Goal: Information Seeking & Learning: Learn about a topic

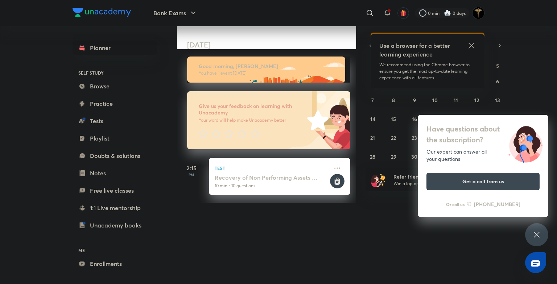
click at [470, 45] on icon at bounding box center [471, 45] width 9 height 9
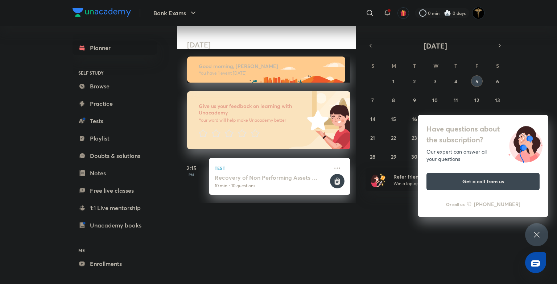
click at [543, 232] on div "Have questions about the subscription? Our expert can answer all your questions…" at bounding box center [536, 235] width 23 height 23
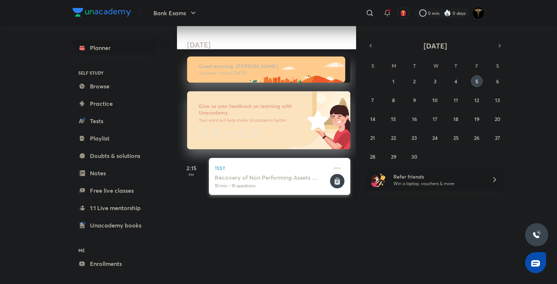
click at [335, 183] on icon at bounding box center [337, 182] width 5 height 6
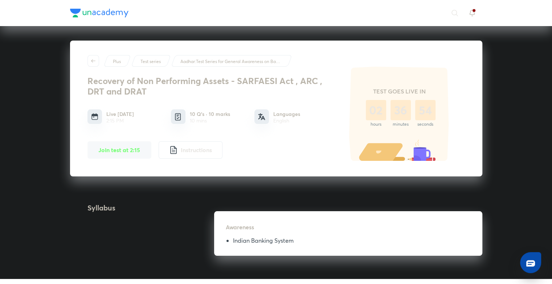
click at [332, 183] on div "Plus Test series Aadhar:Test Series for General Awareness on Bank Exams 2025 Re…" at bounding box center [276, 153] width 412 height 224
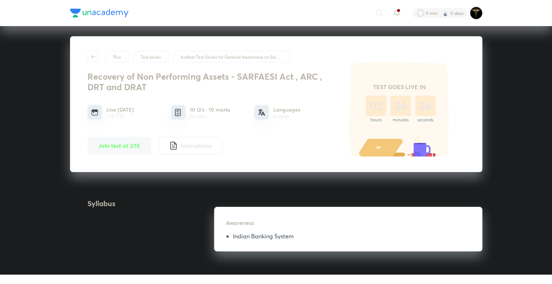
scroll to position [7, 0]
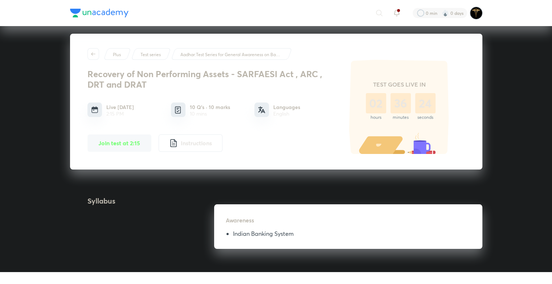
click at [30, 157] on div "​ 0 min 0 days Plus Test series Aadhar:Test Series for General Awareness on Ban…" at bounding box center [276, 253] width 552 height 521
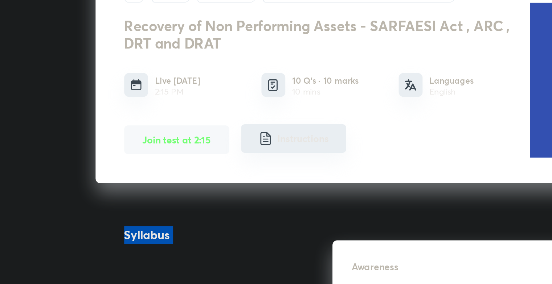
drag, startPoint x: 194, startPoint y: 205, endPoint x: 208, endPoint y: 146, distance: 60.5
click at [208, 146] on div "Plus Test series Aadhar:Test Series for General Awareness on Bank Exams 2025 Re…" at bounding box center [276, 149] width 412 height 224
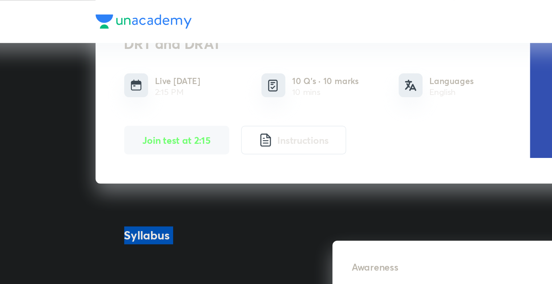
scroll to position [0, 0]
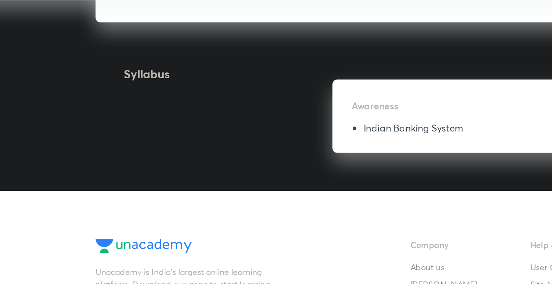
drag, startPoint x: 22, startPoint y: 107, endPoint x: 15, endPoint y: 69, distance: 38.6
click at [15, 4] on div "​ 0 min 0 days Plus Test series Aadhar:Test Series for General Awareness on Ban…" at bounding box center [276, 123] width 552 height 521
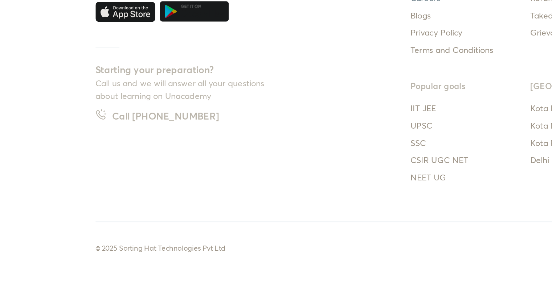
scroll to position [148, 0]
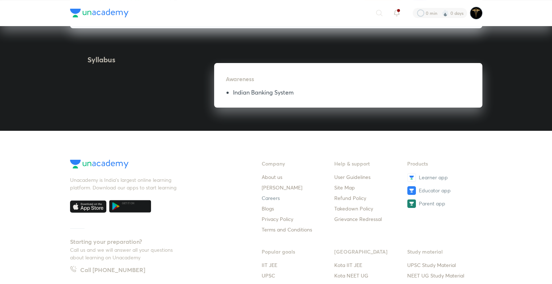
click at [287, 94] on li "Indian Banking System" at bounding box center [351, 93] width 237 height 9
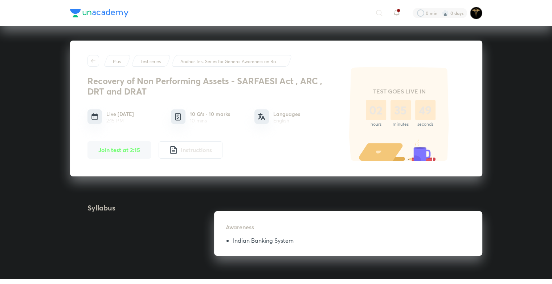
click at [475, 13] on img at bounding box center [476, 13] width 12 height 12
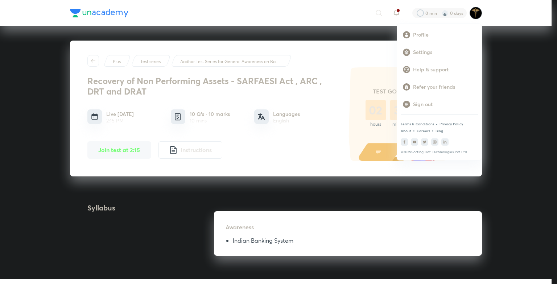
click at [93, 1] on div at bounding box center [278, 142] width 557 height 284
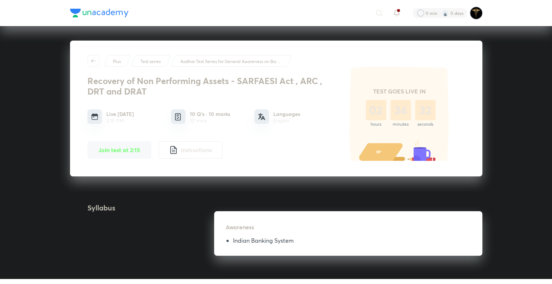
click at [79, 13] on img at bounding box center [99, 13] width 58 height 9
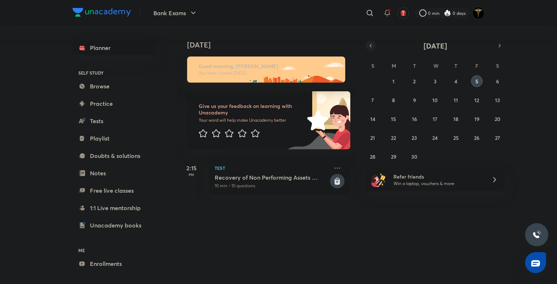
click at [371, 44] on icon "button" at bounding box center [371, 45] width 6 height 7
click at [496, 99] on abbr "14" at bounding box center [497, 100] width 5 height 7
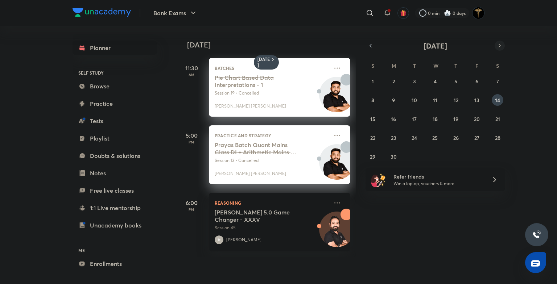
click at [499, 46] on icon "button" at bounding box center [500, 45] width 6 height 7
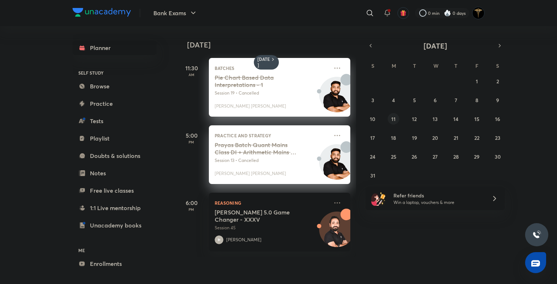
click at [394, 120] on abbr "11" at bounding box center [394, 119] width 4 height 7
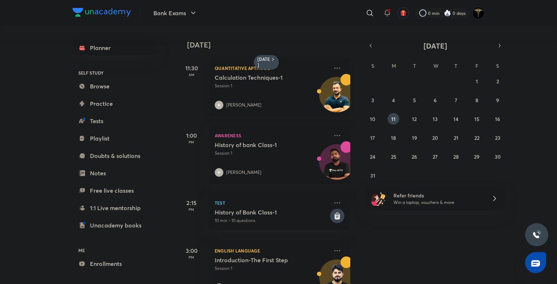
scroll to position [26, 0]
